Goal: Transaction & Acquisition: Book appointment/travel/reservation

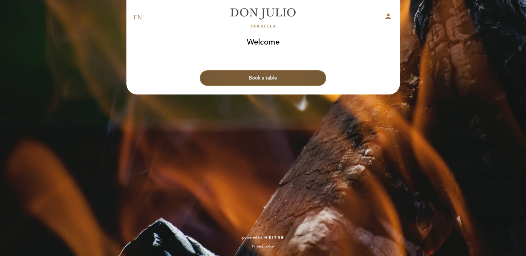
click at [282, 83] on button "Book a table" at bounding box center [263, 78] width 126 height 16
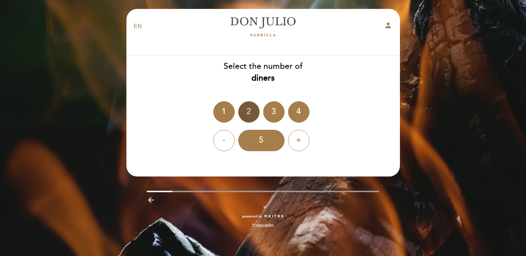
click at [247, 113] on div "2" at bounding box center [248, 111] width 21 height 21
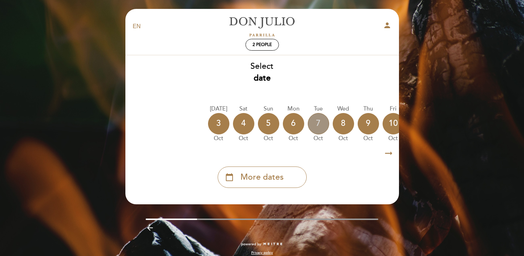
click at [314, 126] on div "7" at bounding box center [318, 123] width 21 height 21
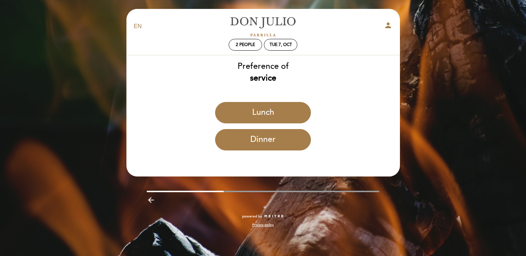
click at [267, 152] on div "Dinner" at bounding box center [263, 142] width 274 height 27
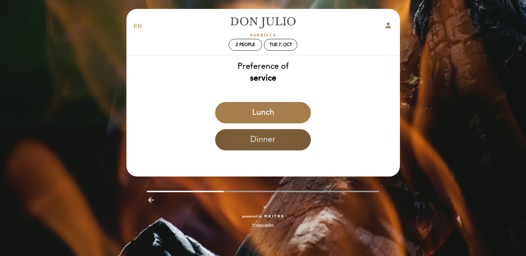
click at [267, 143] on button "Dinner" at bounding box center [263, 139] width 96 height 21
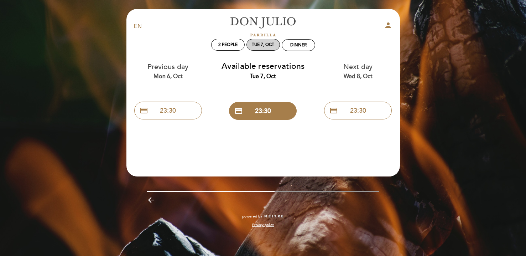
click at [255, 44] on div "Tue 7, Oct" at bounding box center [263, 44] width 22 height 5
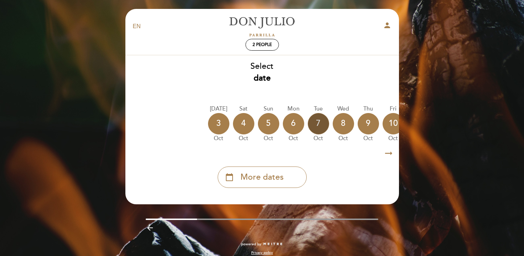
scroll to position [0, 37]
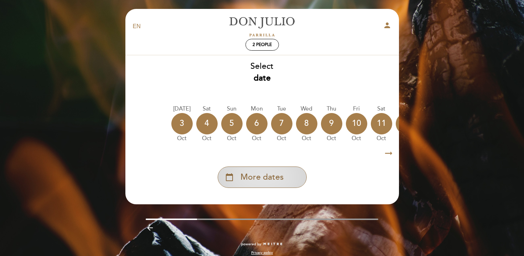
click at [290, 174] on div "calendar_today More dates" at bounding box center [262, 176] width 89 height 21
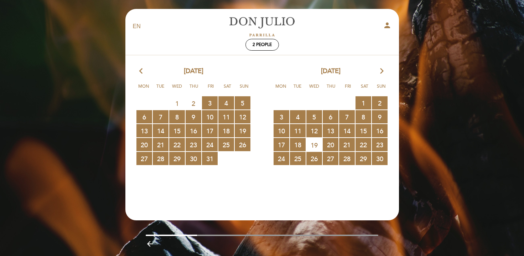
click at [379, 71] on icon "arrow_forward_ios" at bounding box center [382, 71] width 6 height 9
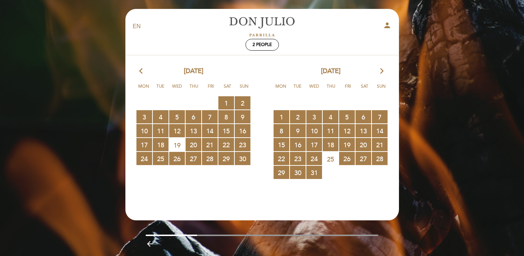
click at [379, 71] on icon "arrow_forward_ios" at bounding box center [382, 71] width 6 height 9
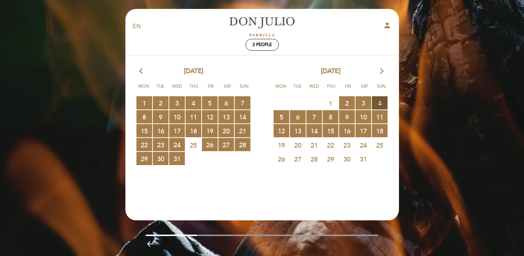
click at [376, 106] on span "4 RESERVATIONS AVAILABLE" at bounding box center [380, 102] width 16 height 13
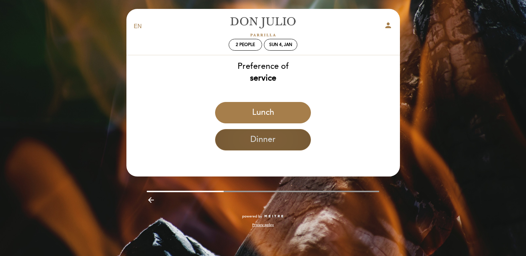
click at [266, 138] on button "Dinner" at bounding box center [263, 139] width 96 height 21
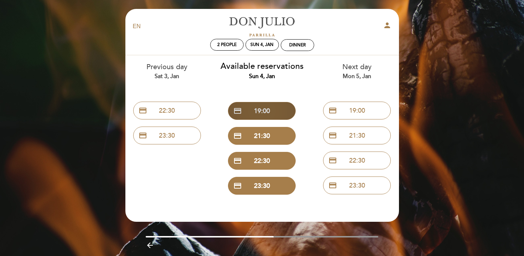
scroll to position [1, 0]
